Goal: Task Accomplishment & Management: Manage account settings

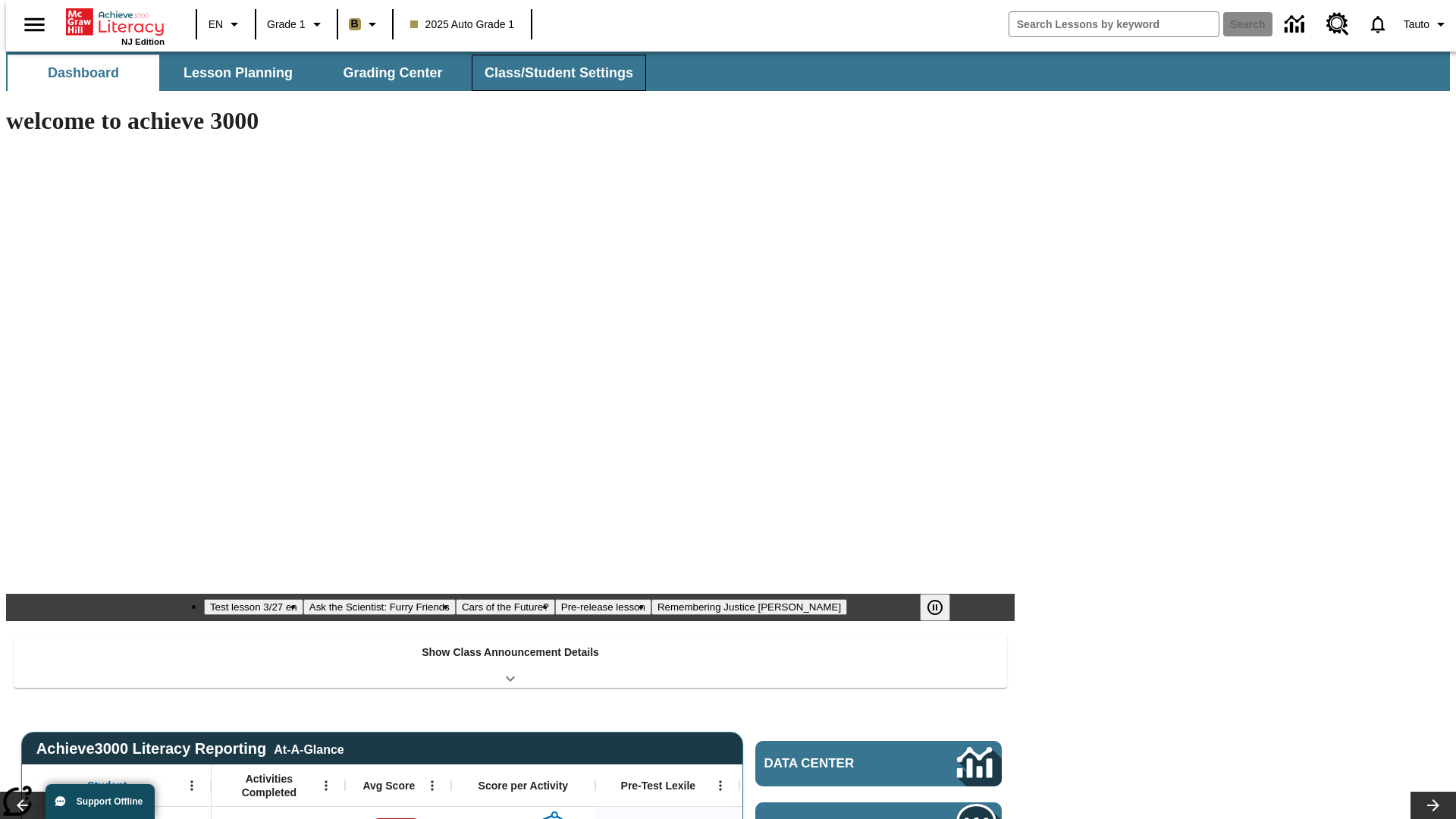
click at [551, 72] on span "Class/Student Settings" at bounding box center [559, 73] width 148 height 18
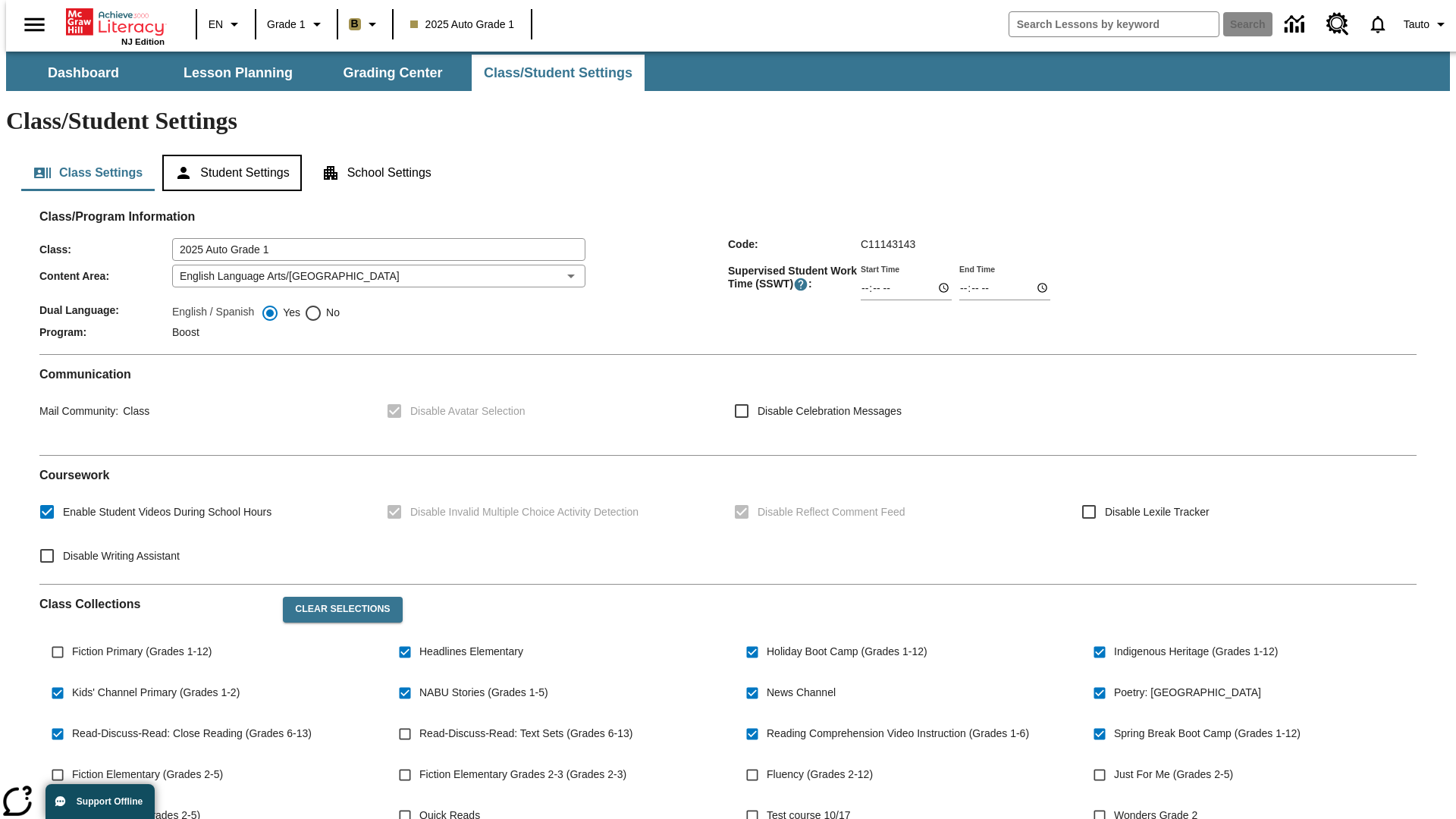
click at [229, 154] on button "Student Settings" at bounding box center [231, 172] width 139 height 36
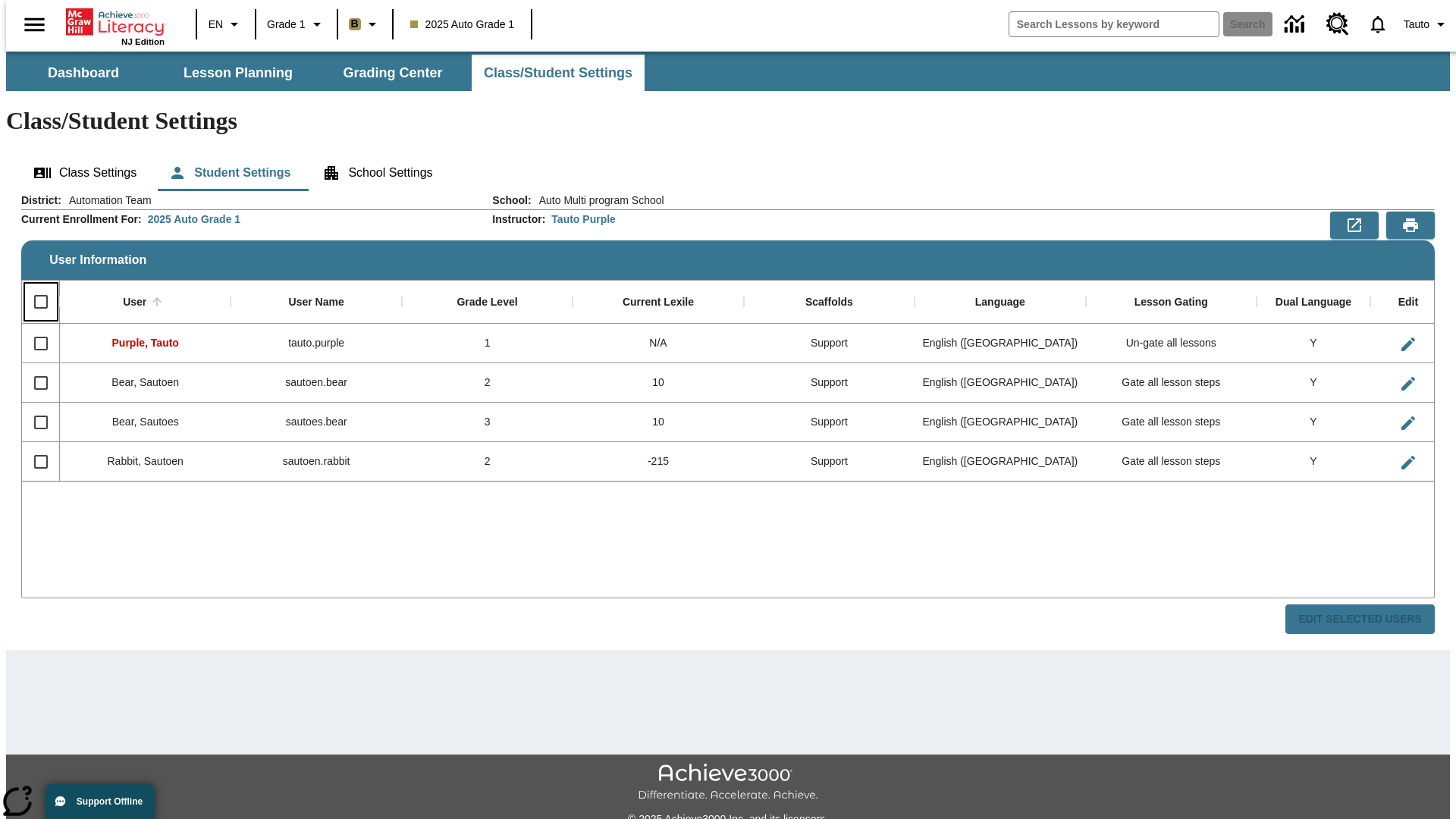
click at [34, 286] on input "Select all rows" at bounding box center [41, 302] width 32 height 32
checkbox input "true"
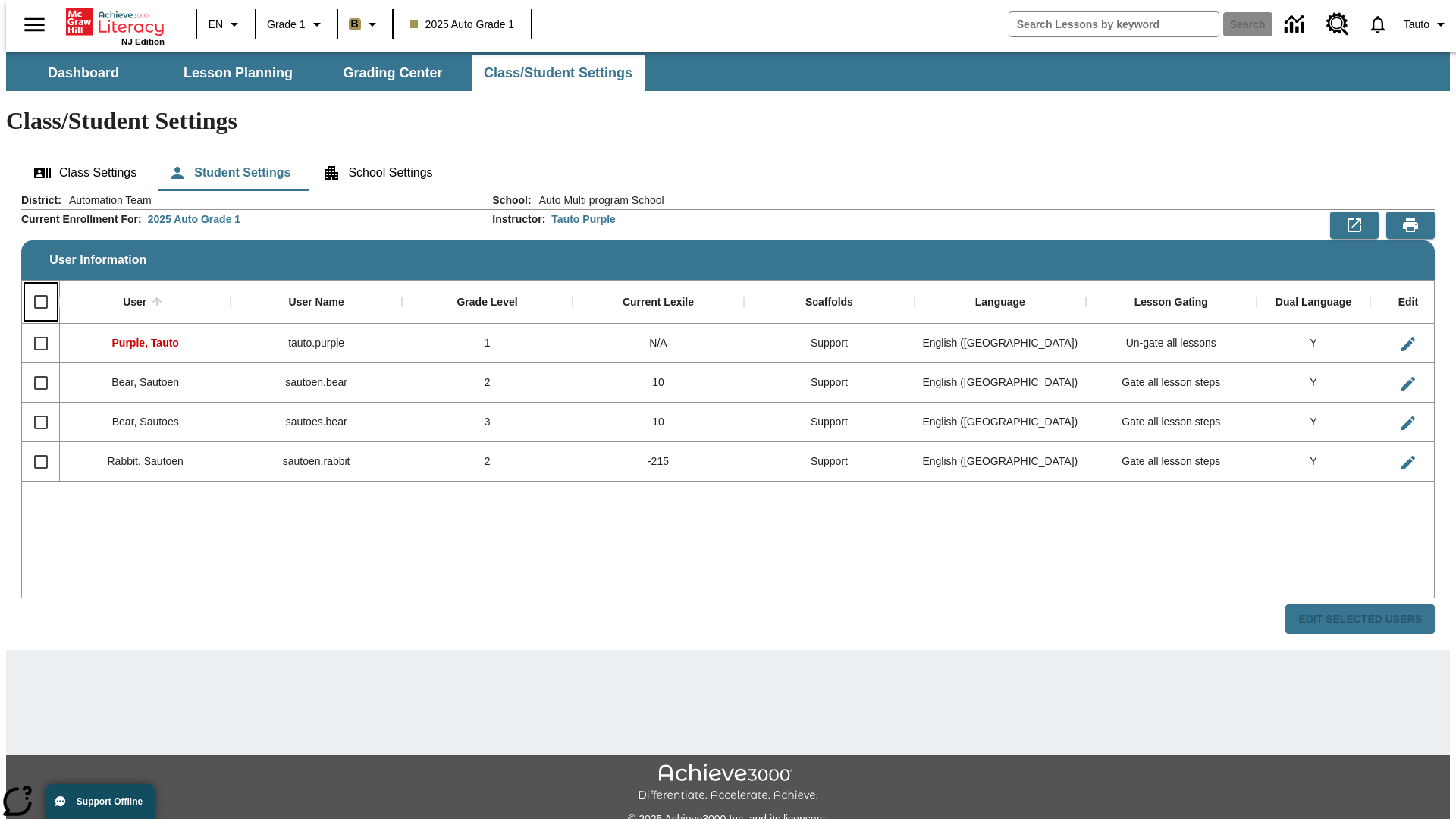
checkbox input "true"
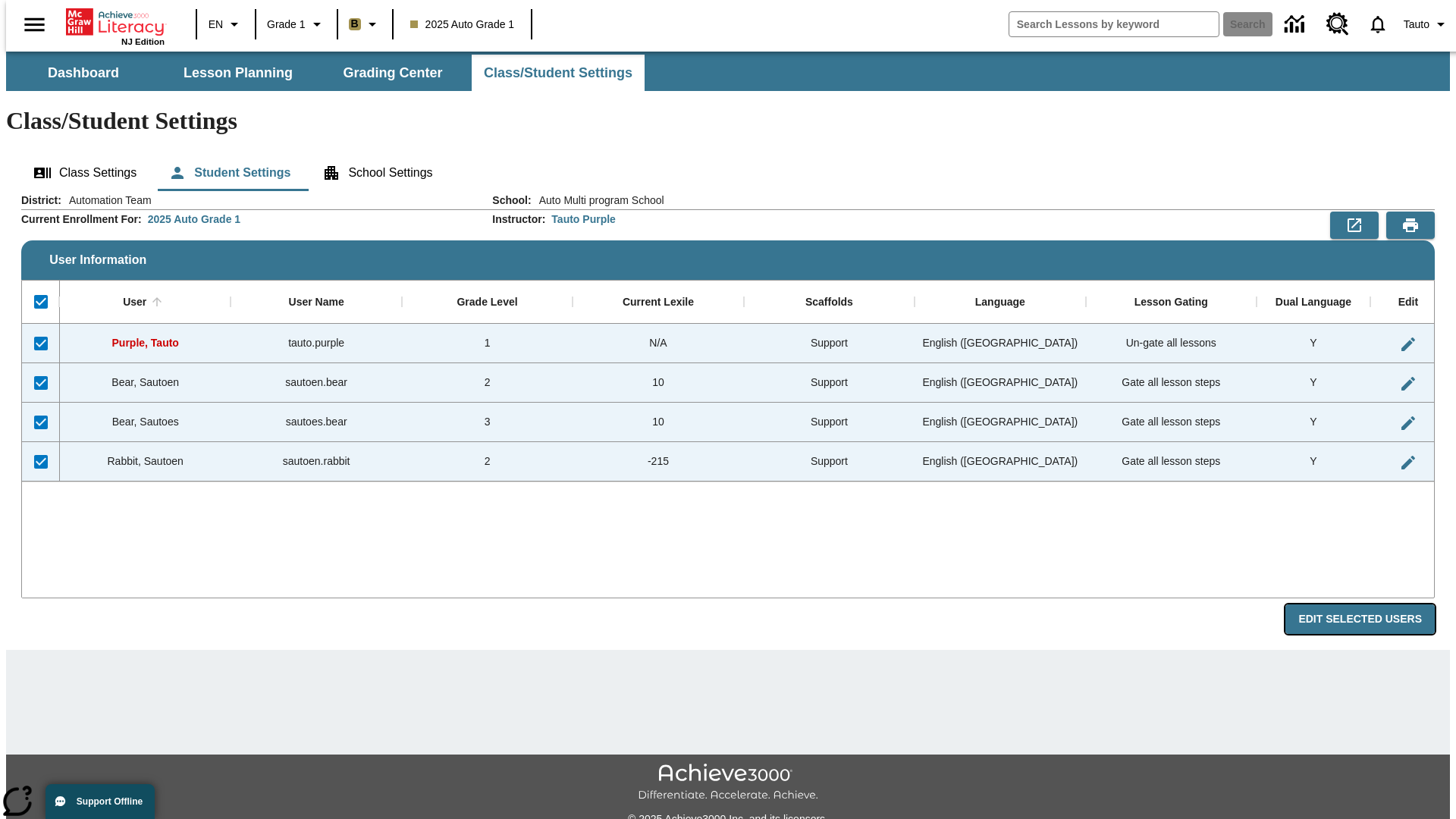
click at [1372, 605] on button "Edit Selected Users" at bounding box center [1360, 620] width 149 height 30
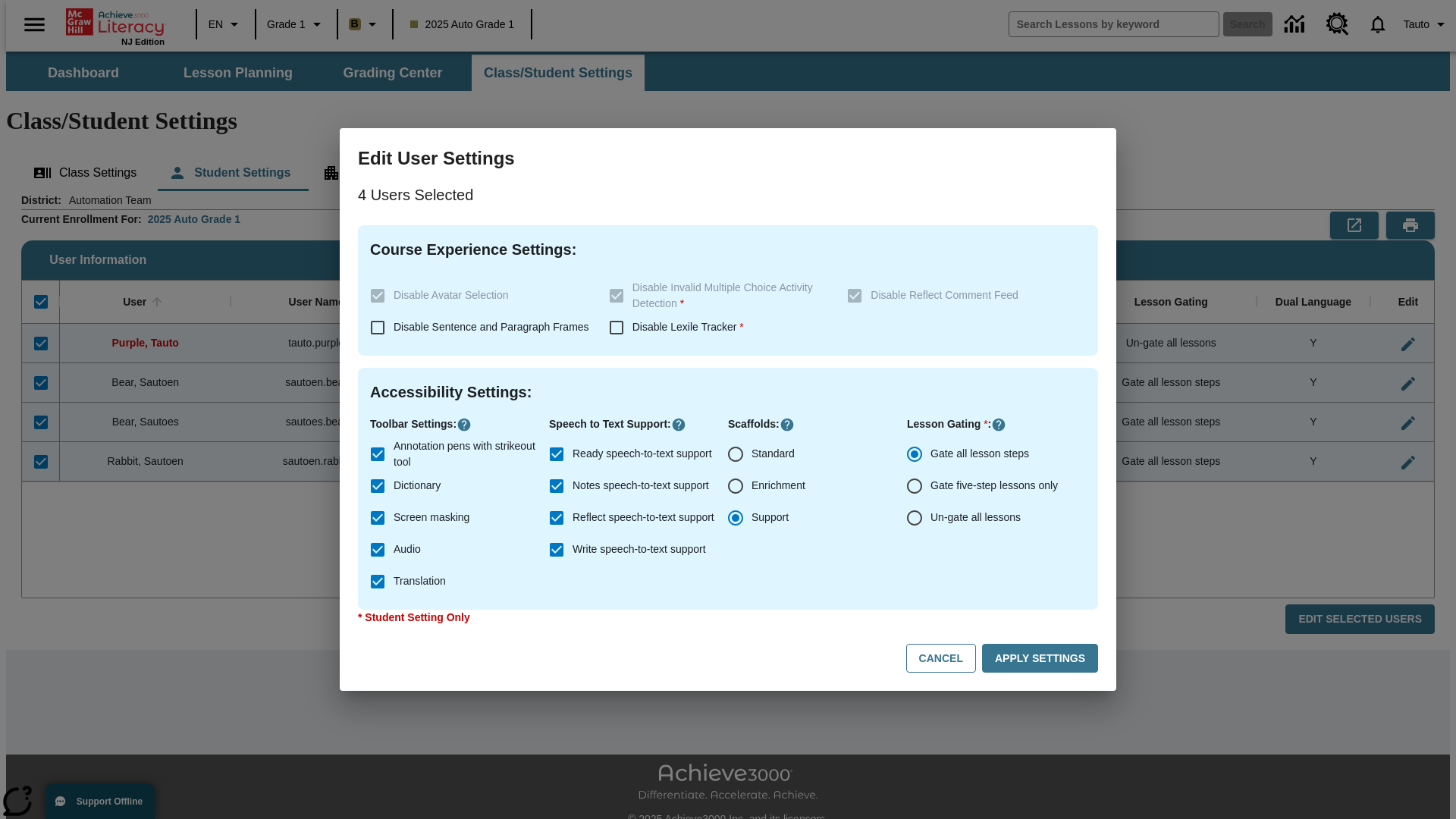
click at [736, 486] on input "Enrichment" at bounding box center [736, 486] width 32 height 32
click at [948, 658] on button "Cancel" at bounding box center [941, 658] width 70 height 30
radio input "false"
radio input "true"
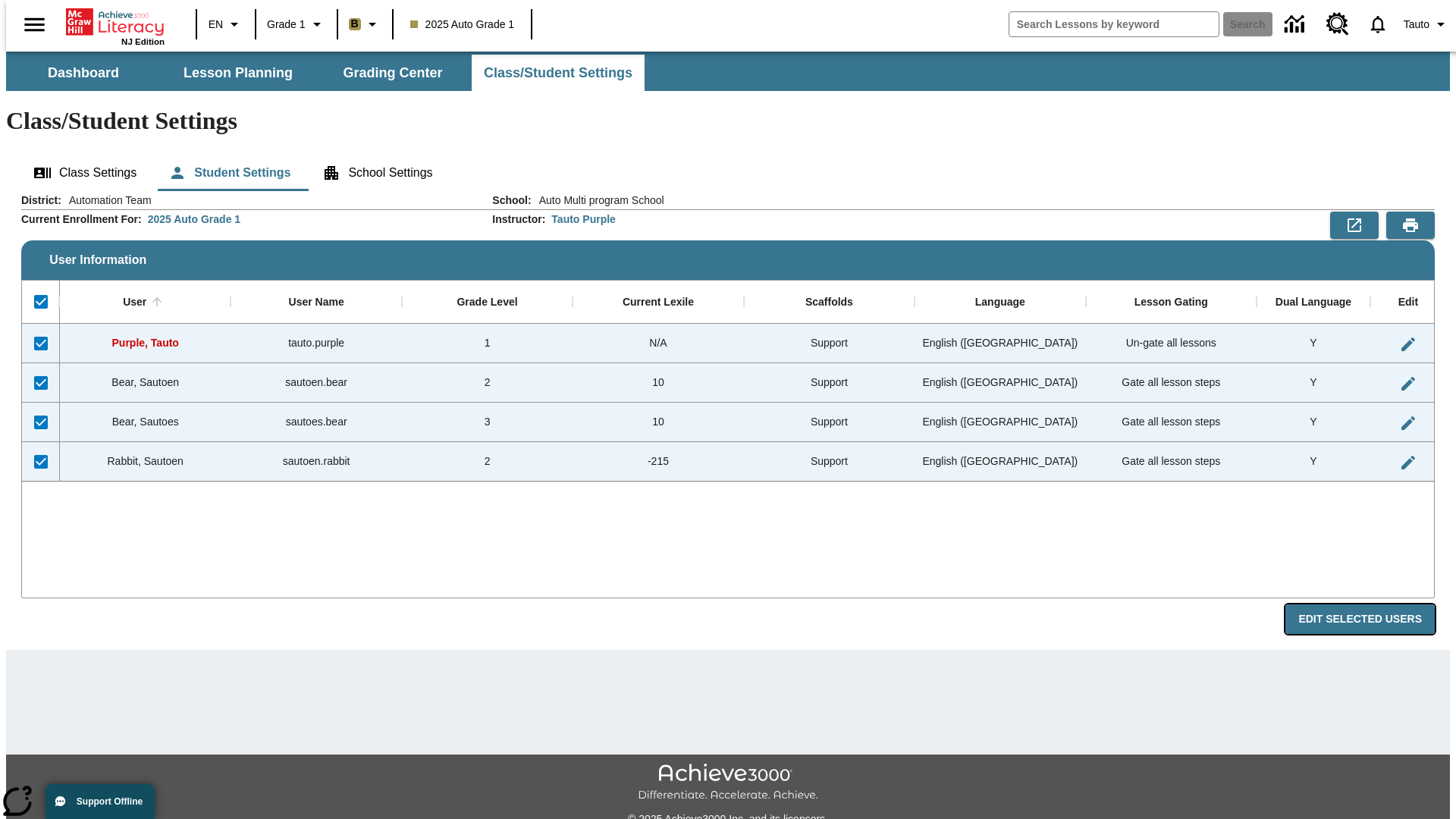
click at [1372, 605] on button "Edit Selected Users" at bounding box center [1360, 620] width 149 height 30
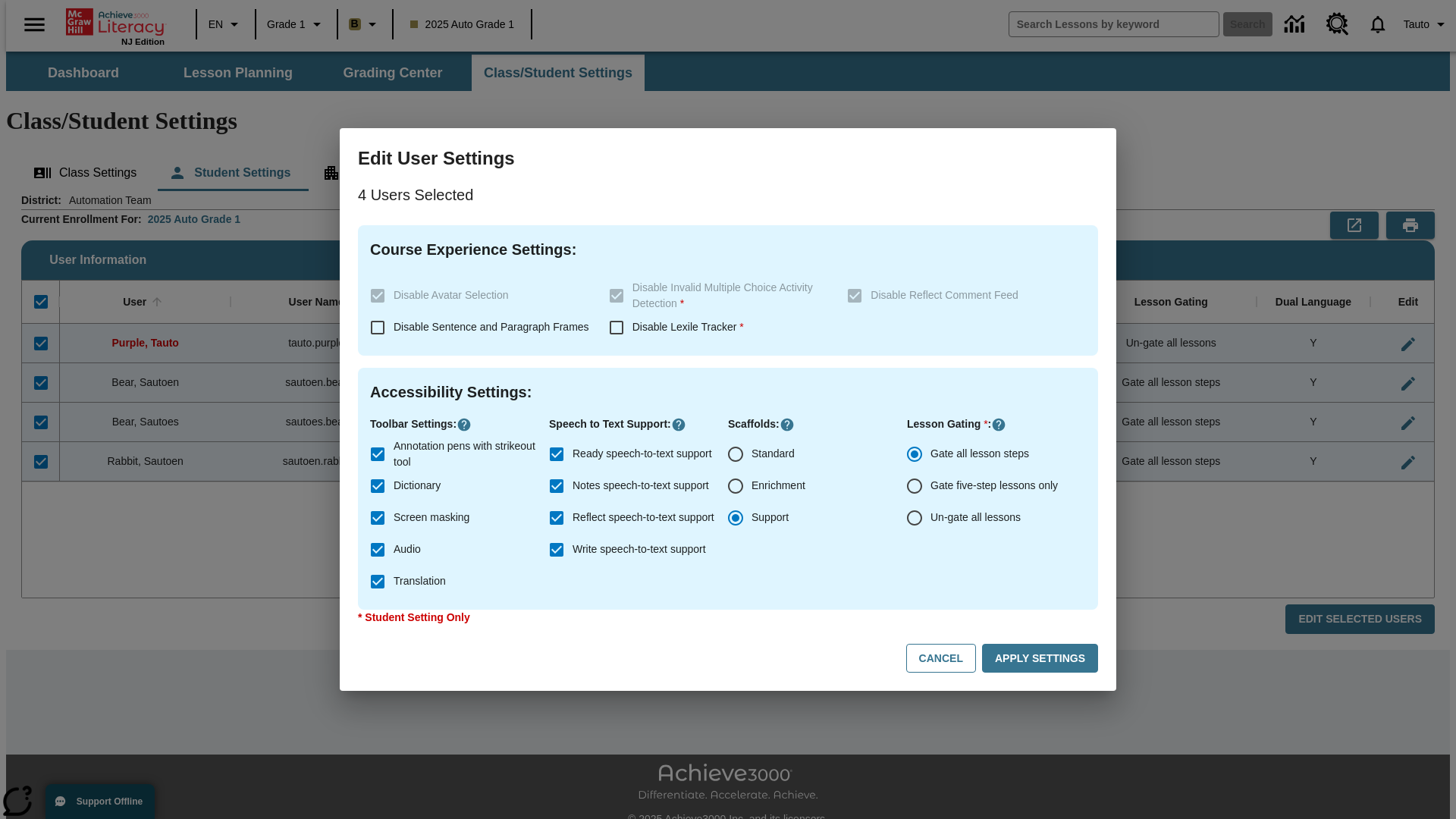
click at [736, 486] on input "Enrichment" at bounding box center [736, 486] width 32 height 32
radio input "true"
click at [1043, 658] on button "Apply Settings" at bounding box center [1040, 658] width 116 height 30
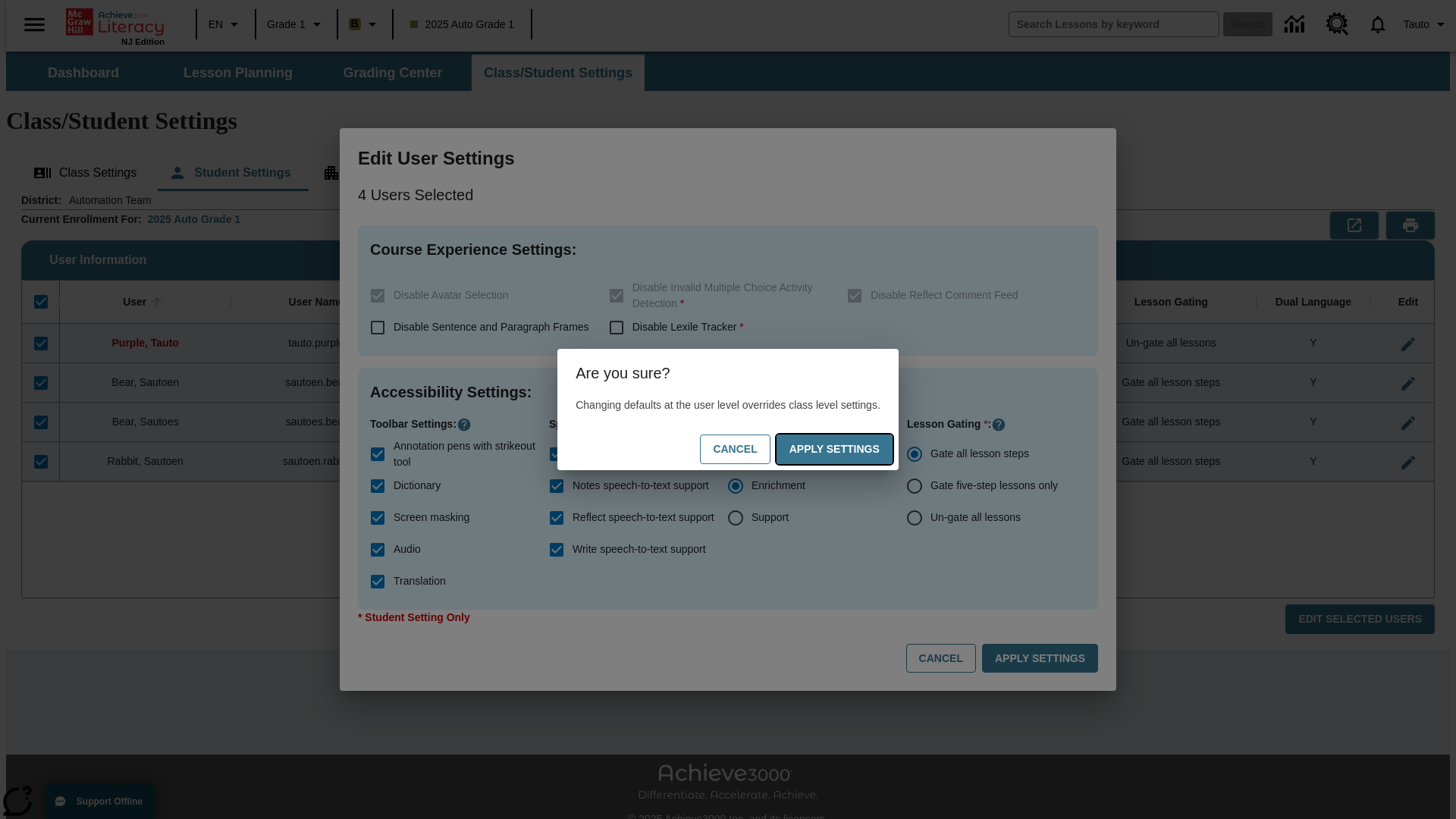
click at [849, 449] on button "Apply Settings" at bounding box center [834, 449] width 116 height 30
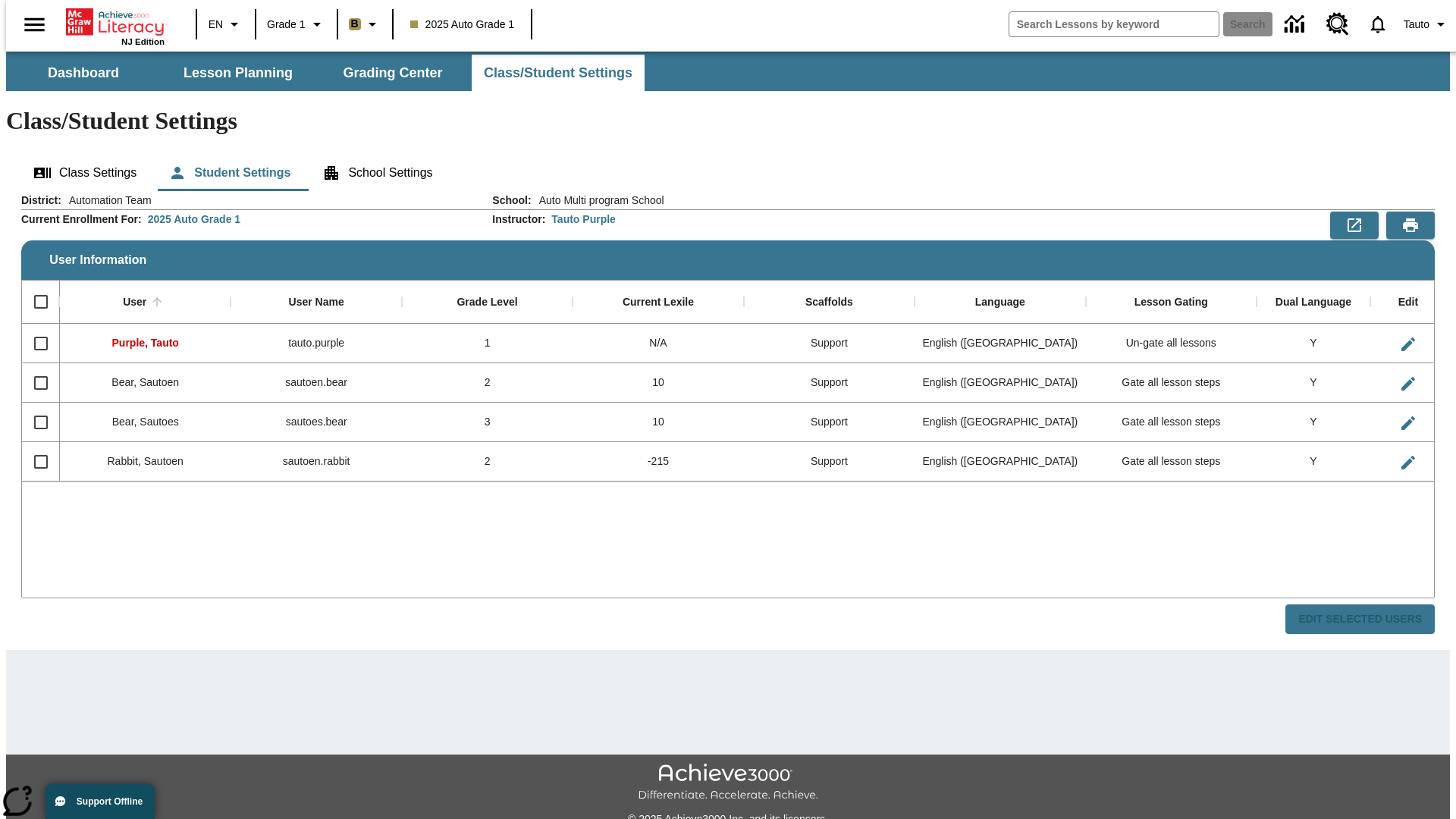
checkbox input "false"
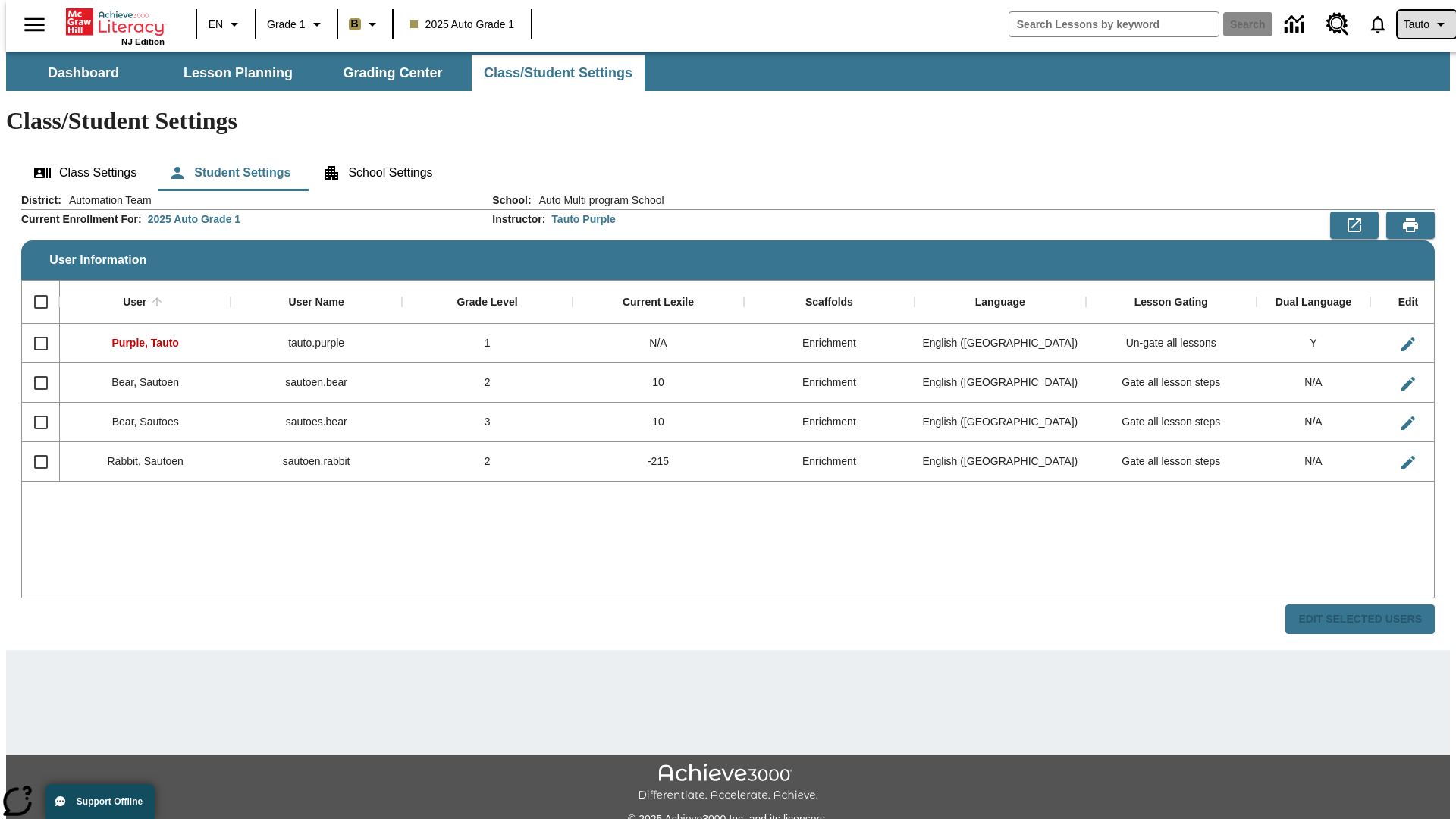
click at [1419, 24] on span "Tauto" at bounding box center [1416, 25] width 26 height 16
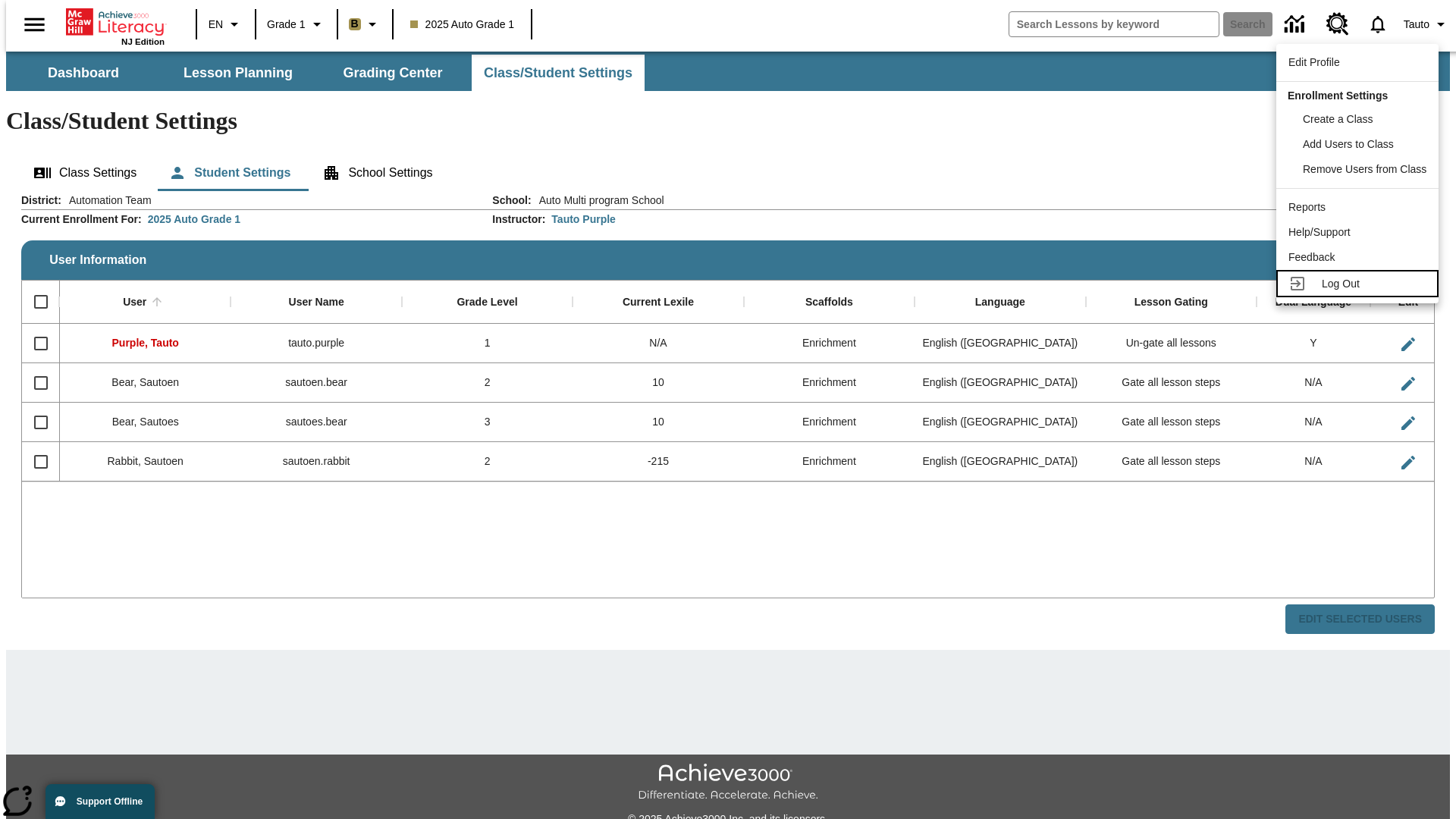
click at [1360, 283] on span "Log Out" at bounding box center [1340, 283] width 38 height 12
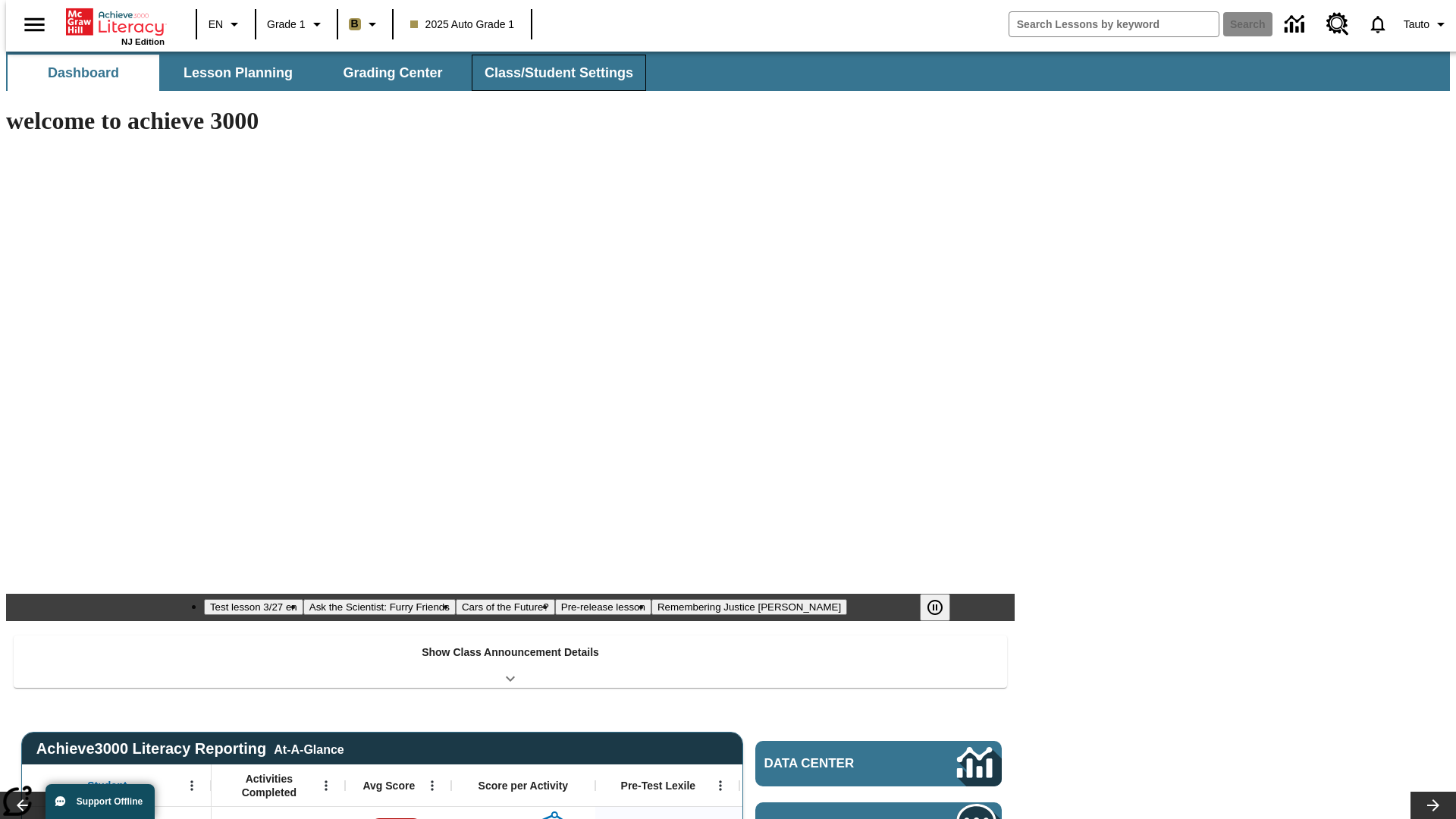
click at [551, 72] on span "Class/Student Settings" at bounding box center [559, 73] width 148 height 18
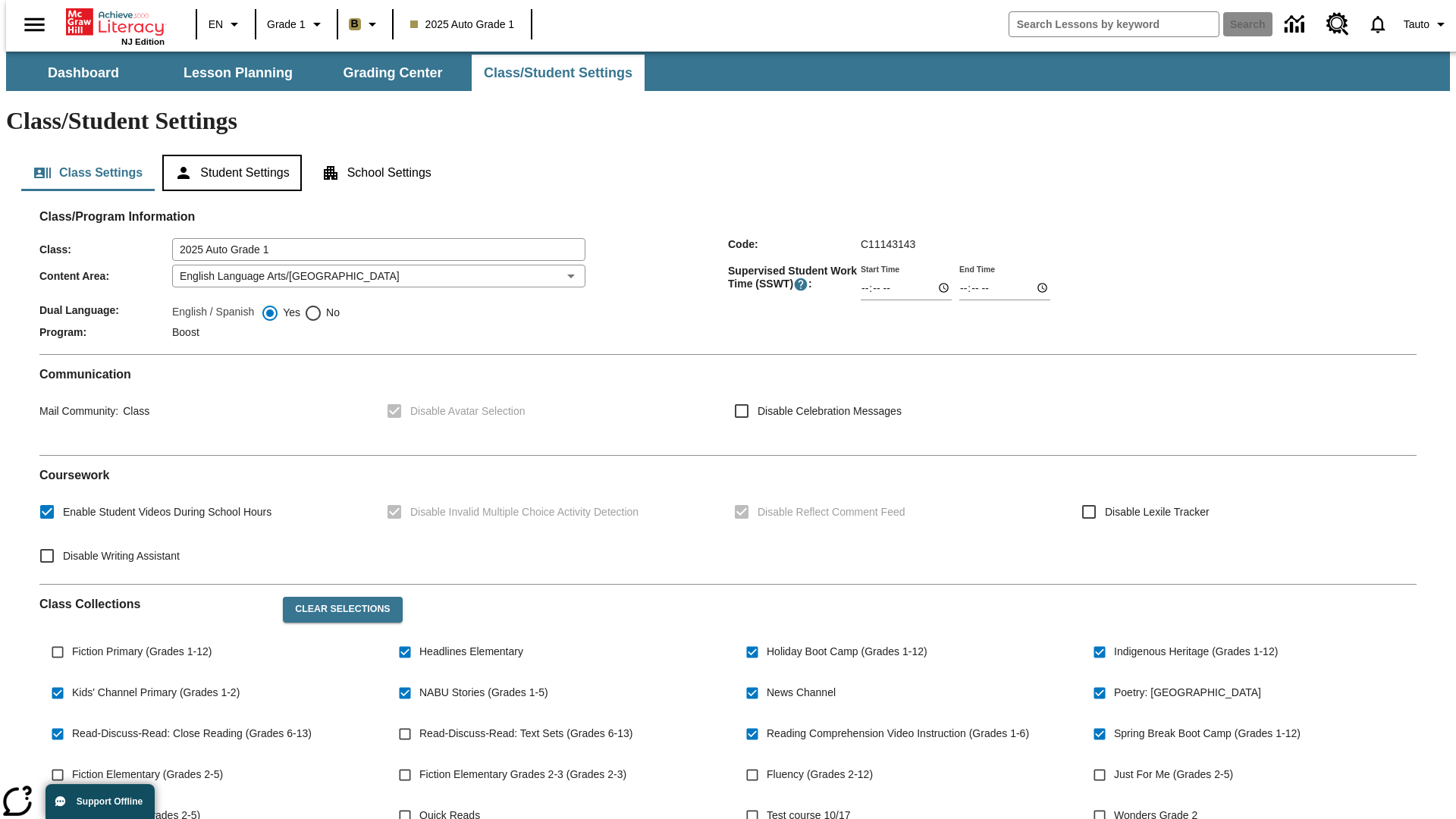
click at [229, 154] on button "Student Settings" at bounding box center [231, 172] width 139 height 36
